Goal: Task Accomplishment & Management: Use online tool/utility

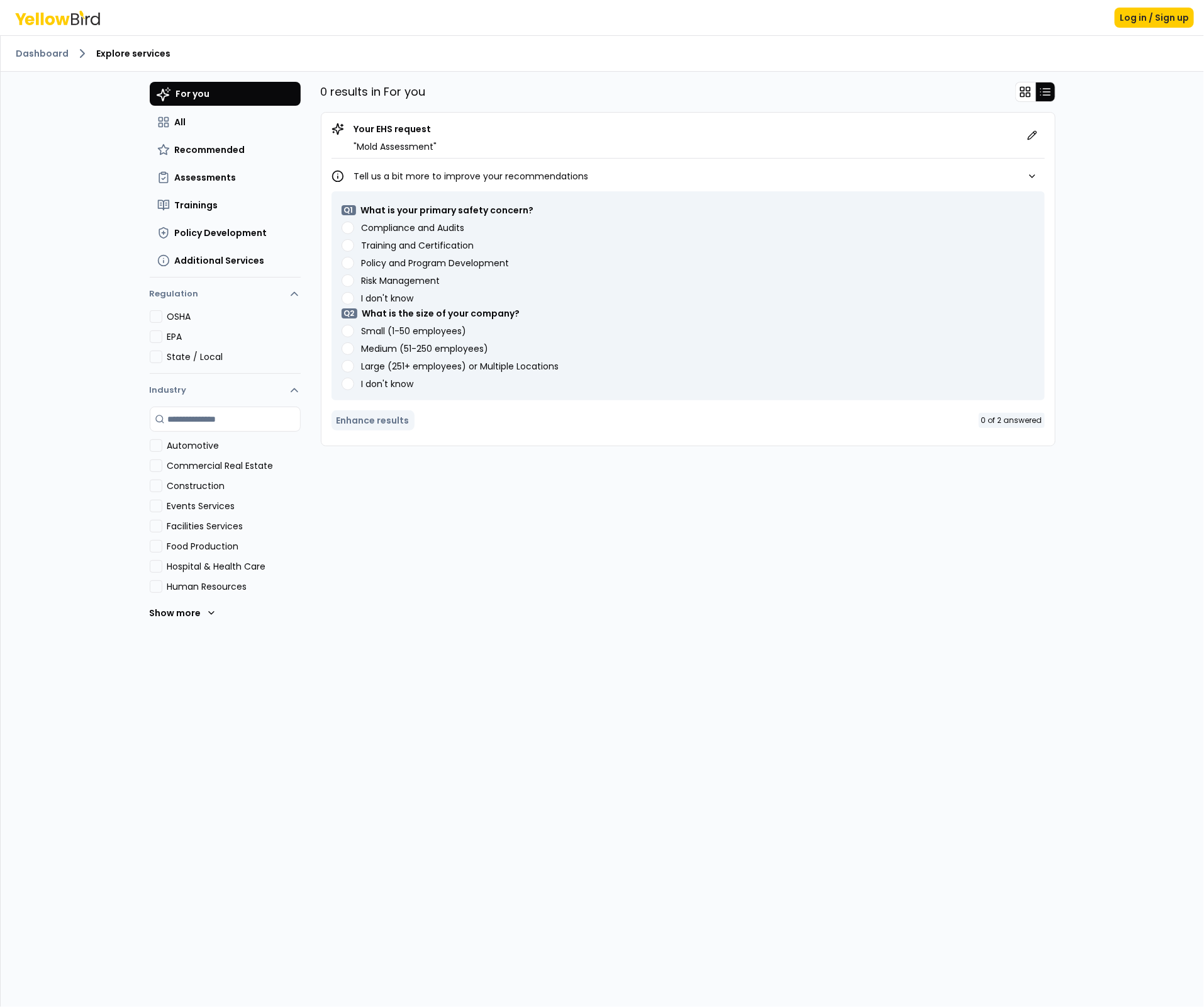
click at [351, 232] on div "Compliance and Audits" at bounding box center [688, 227] width 694 height 12
click at [347, 227] on Audits "Compliance and Audits" at bounding box center [348, 227] width 12 height 12
click at [354, 360] on div "Large (251+ employees) or Multiple Locations" at bounding box center [688, 366] width 694 height 12
drag, startPoint x: 349, startPoint y: 365, endPoint x: 363, endPoint y: 388, distance: 26.9
click at [349, 365] on Locations "Large (251+ employees) or Multiple Locations" at bounding box center [348, 366] width 12 height 12
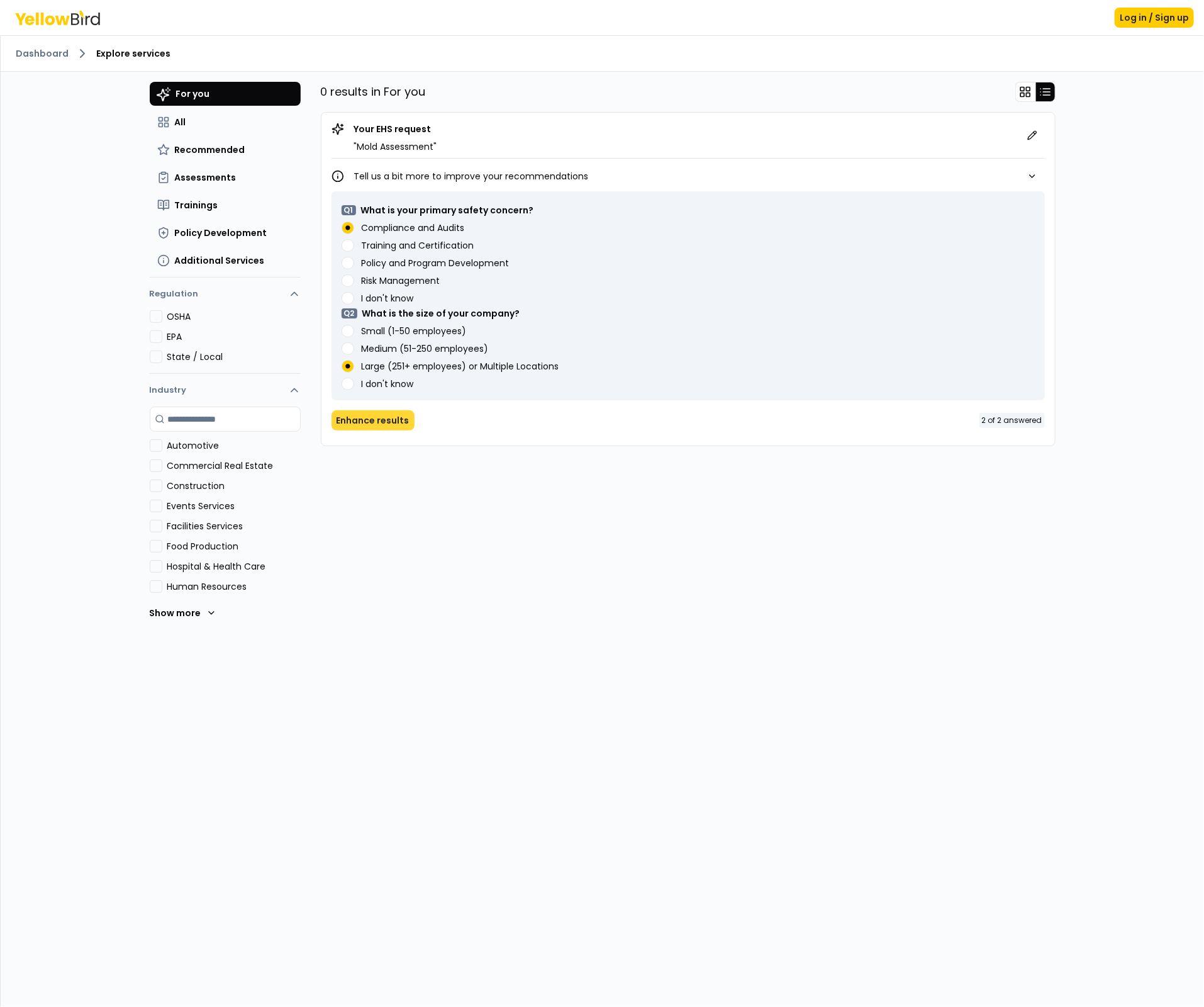
click at [372, 419] on button "Enhance results" at bounding box center [373, 420] width 83 height 20
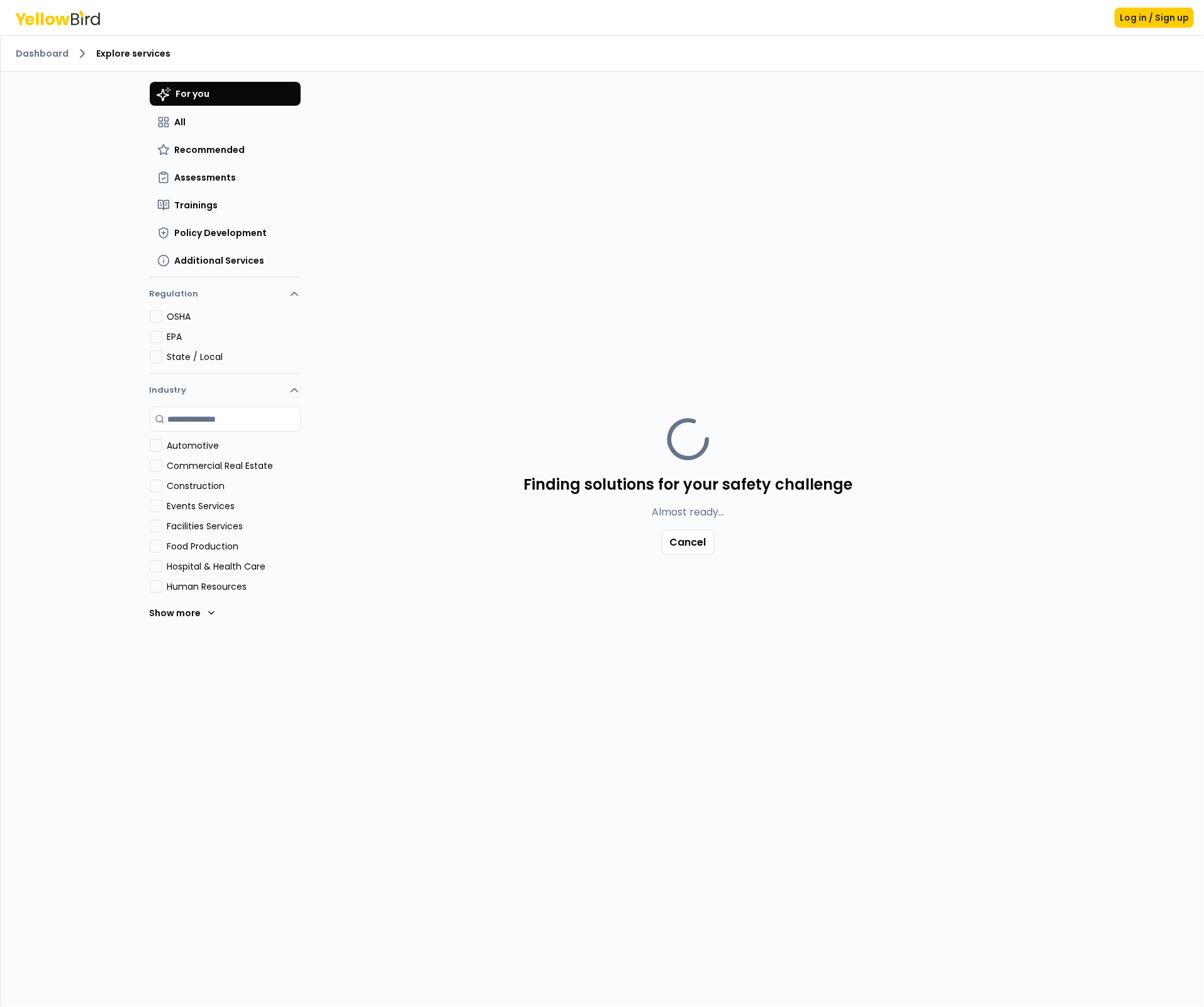
click at [708, 443] on icon at bounding box center [687, 439] width 66 height 66
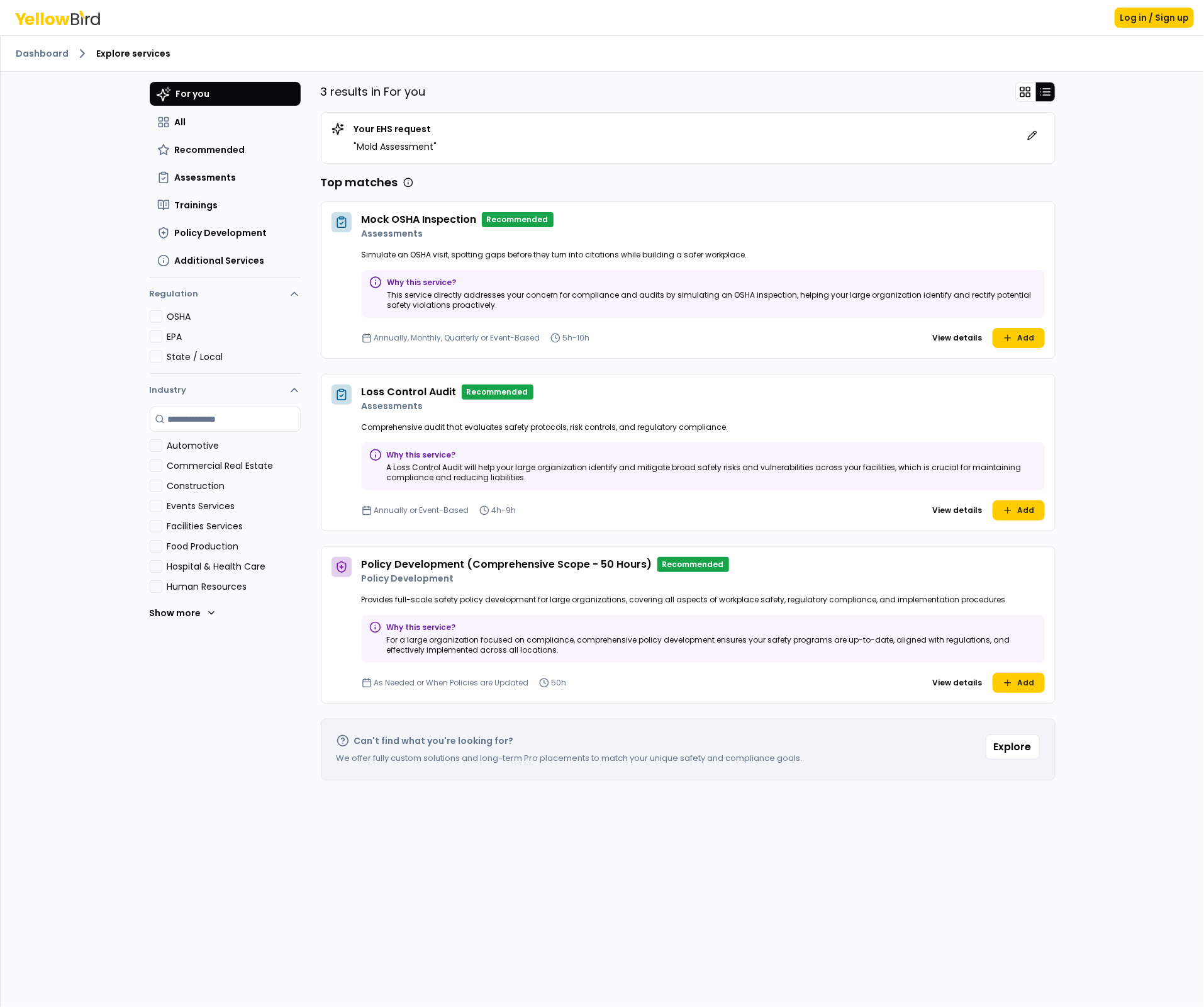
click at [647, 819] on div "For you All Recommended Assessments Trainings Policy Development Additional Ser…" at bounding box center [688, 551] width 735 height 941
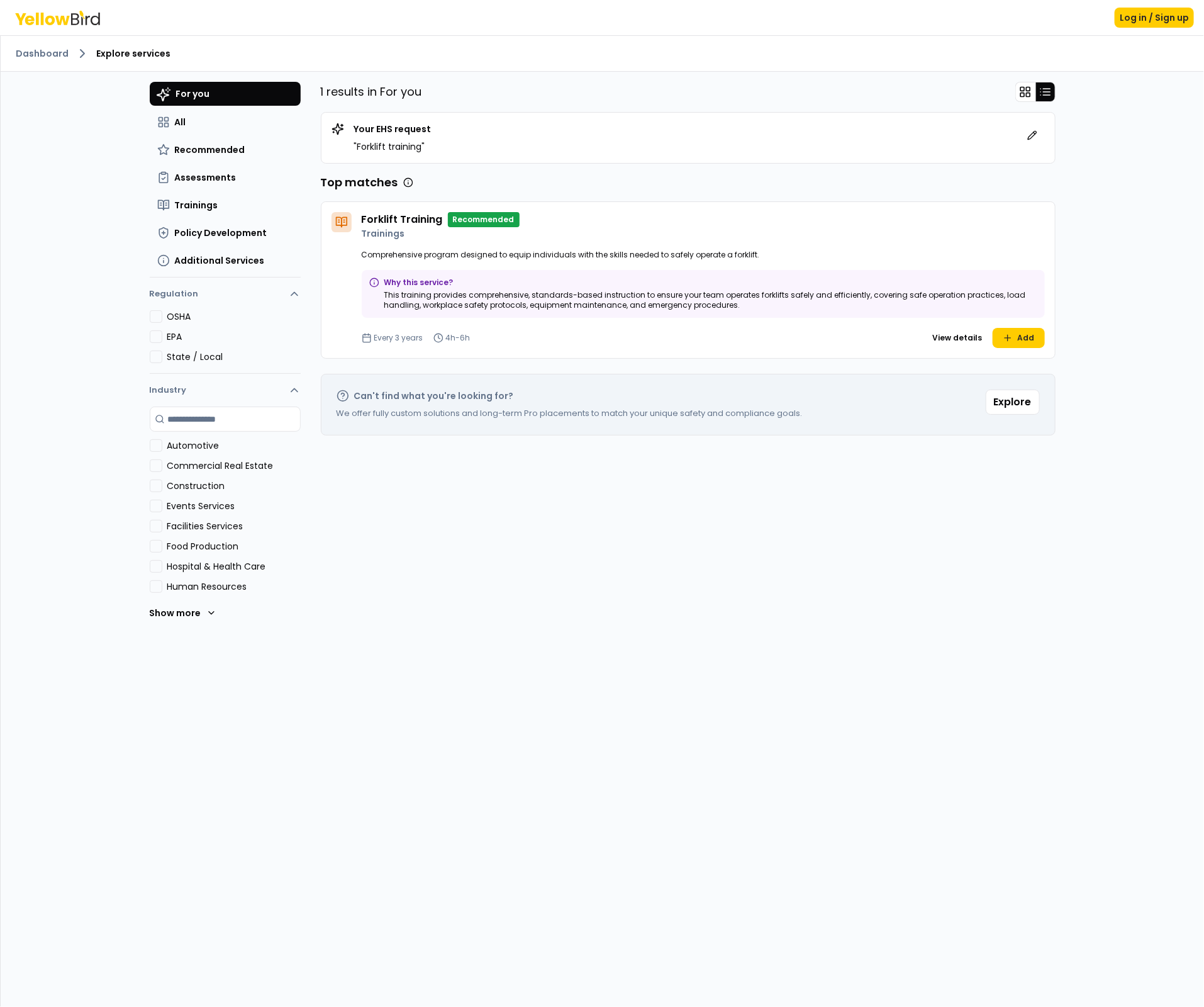
click at [531, 255] on p "Comprehensive program designed to equip individuals with the skills needed to s…" at bounding box center [703, 254] width 683 height 10
click at [977, 337] on button "View details" at bounding box center [958, 337] width 60 height 20
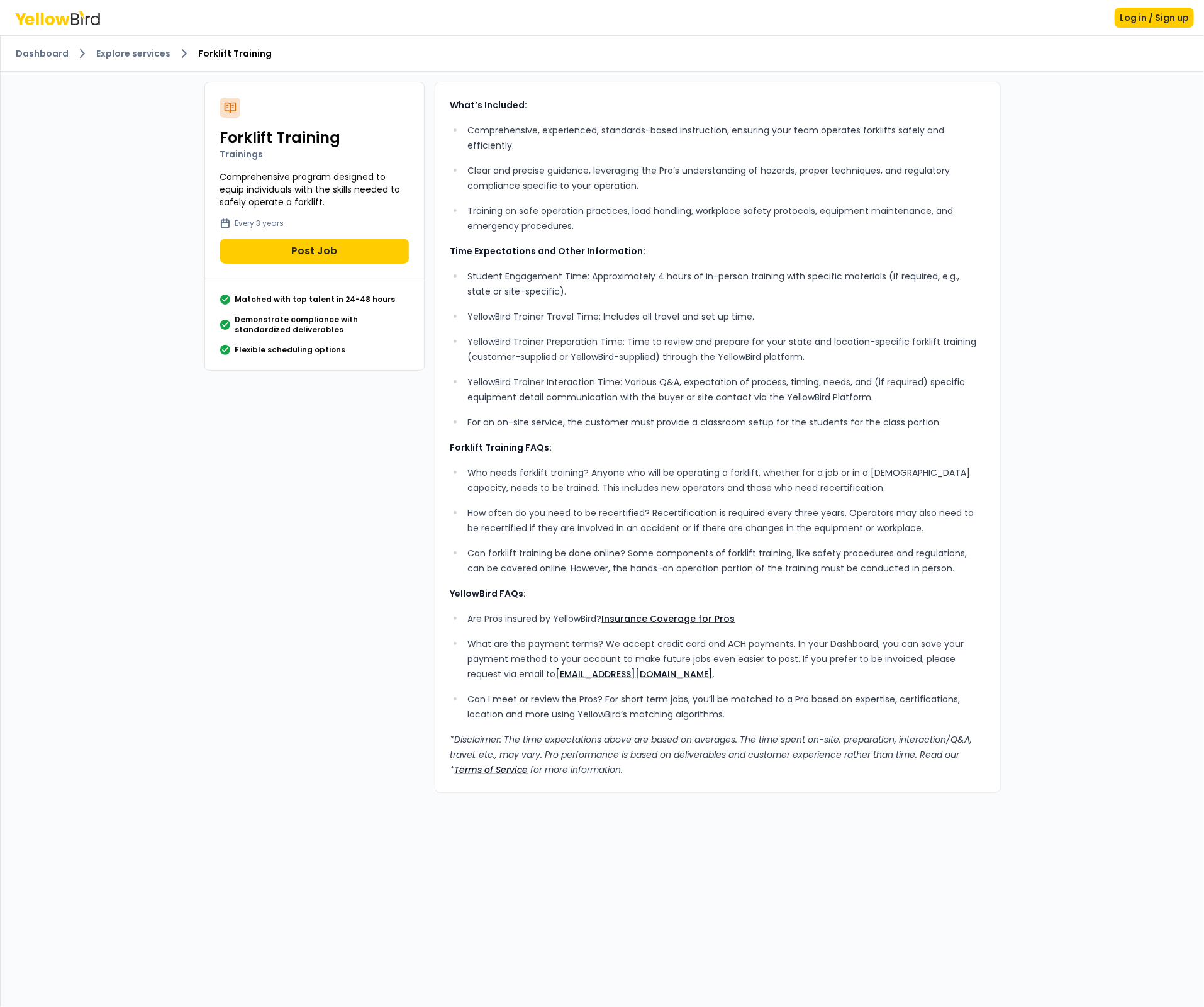
click at [741, 197] on ul "Comprehensive, experienced, standards-based instruction, ensuring your team ope…" at bounding box center [717, 178] width 534 height 111
